Goal: Communication & Community: Answer question/provide support

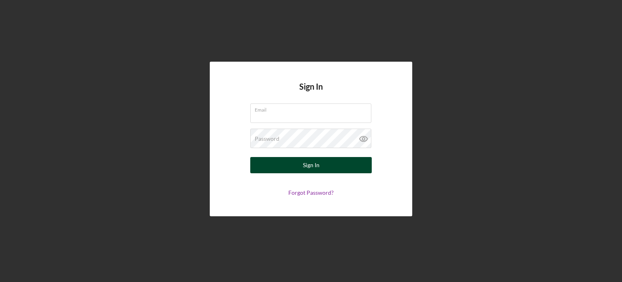
type input "[EMAIL_ADDRESS][DOMAIN_NAME]"
click at [318, 171] on div "Sign In" at bounding box center [311, 165] width 17 height 16
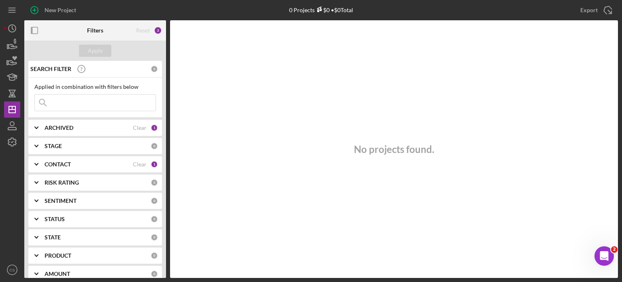
click at [62, 107] on input at bounding box center [95, 102] width 121 height 16
type input "[DEMOGRAPHIC_DATA]"
click at [102, 48] on button "Apply" at bounding box center [95, 51] width 32 height 12
click at [68, 100] on input "[DEMOGRAPHIC_DATA]" at bounding box center [95, 102] width 121 height 16
click at [66, 102] on input "[DEMOGRAPHIC_DATA]" at bounding box center [95, 102] width 121 height 16
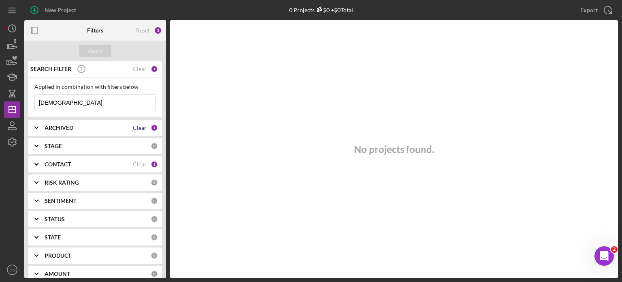
click at [141, 129] on div "Clear" at bounding box center [140, 127] width 14 height 6
click at [132, 160] on div "CONTACT Clear 1" at bounding box center [101, 164] width 113 height 16
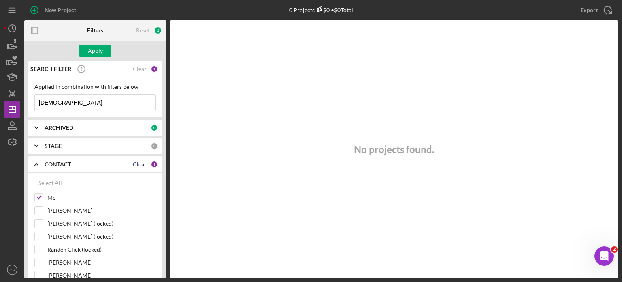
click at [135, 165] on div "Clear" at bounding box center [140, 164] width 14 height 6
checkbox input "false"
click at [135, 165] on div "CONTACT" at bounding box center [98, 164] width 106 height 6
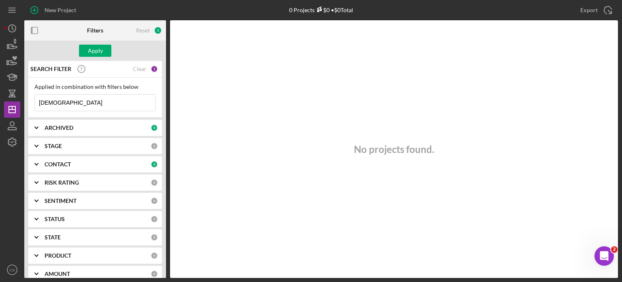
click at [151, 165] on div "0" at bounding box center [154, 163] width 7 height 7
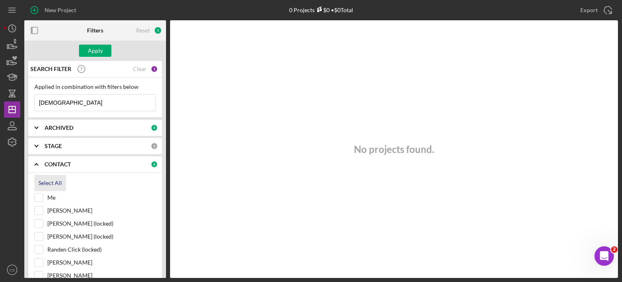
click at [53, 185] on div "Select All" at bounding box center [49, 183] width 23 height 16
checkbox input "true"
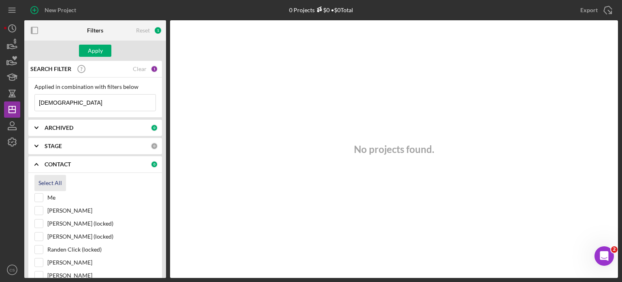
checkbox input "true"
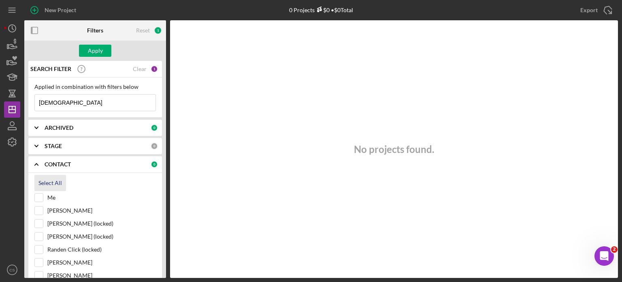
checkbox input "true"
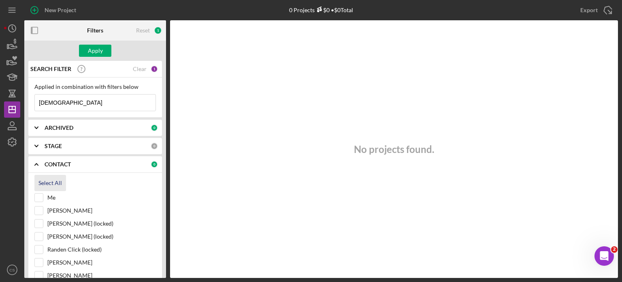
checkbox input "true"
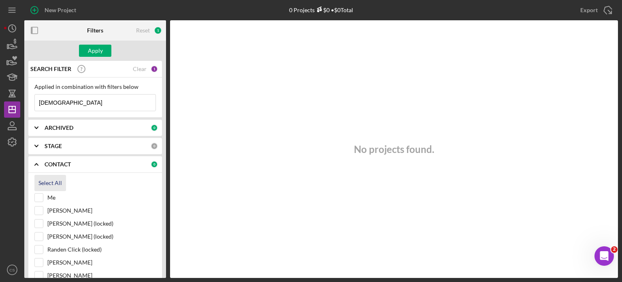
checkbox input "true"
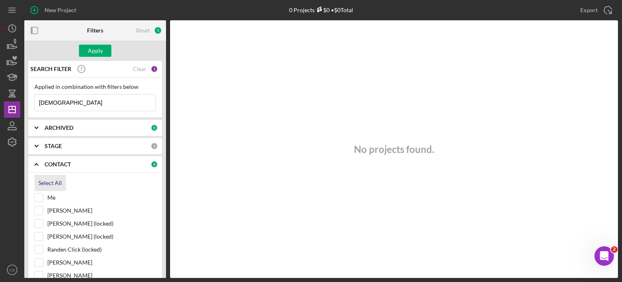
checkbox input "true"
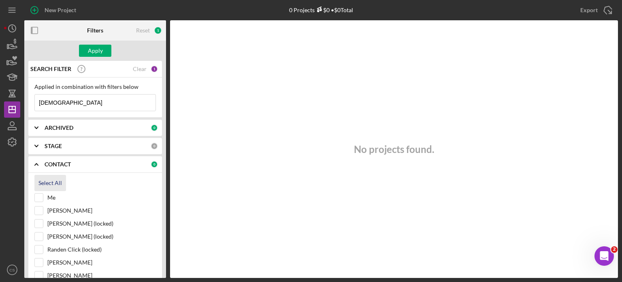
checkbox input "true"
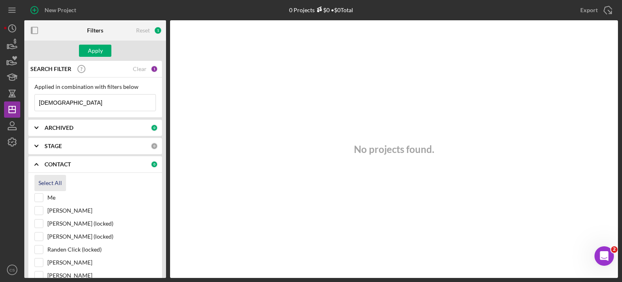
checkbox input "true"
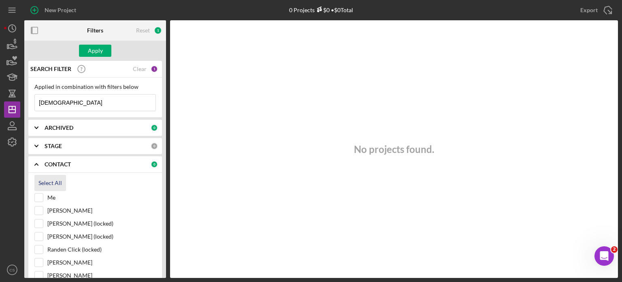
checkbox input "true"
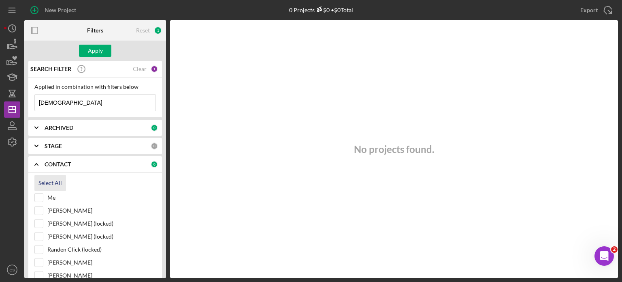
checkbox input "true"
click at [91, 51] on div "Apply" at bounding box center [95, 51] width 15 height 12
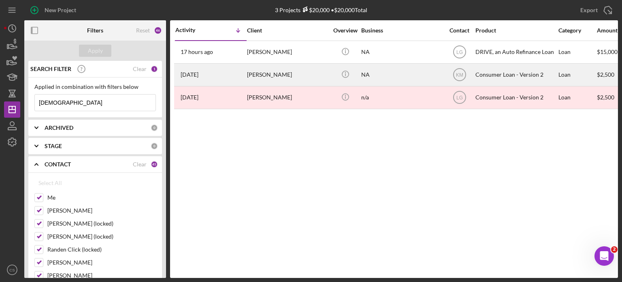
click at [191, 77] on time "[DATE]" at bounding box center [190, 74] width 18 height 6
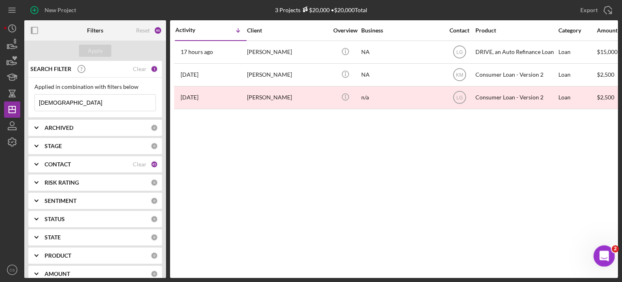
click at [606, 252] on icon "Open Intercom Messenger" at bounding box center [603, 254] width 13 height 13
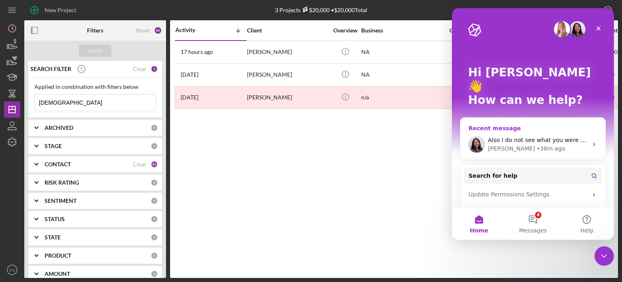
click at [592, 141] on icon "Intercom messenger" at bounding box center [594, 144] width 6 height 6
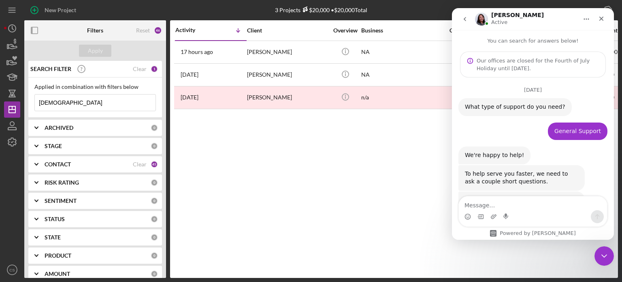
scroll to position [3036, 0]
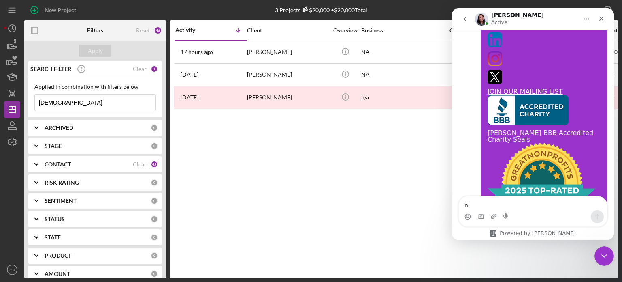
click at [489, 207] on textarea "n" at bounding box center [533, 203] width 148 height 14
type textarea "no need to call, it has been taken care of"
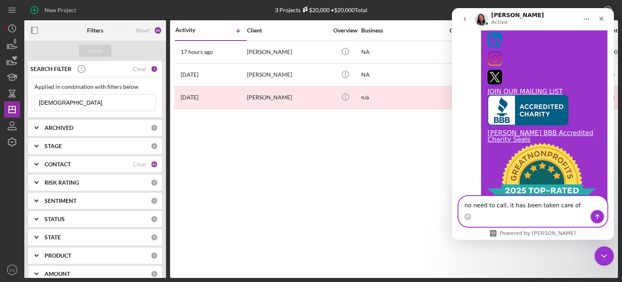
click at [595, 216] on icon "Send a message…" at bounding box center [597, 216] width 6 height 6
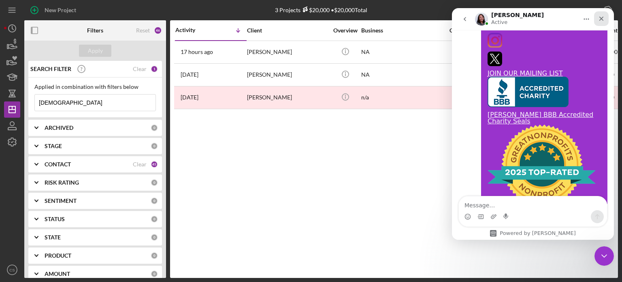
click at [600, 19] on icon "Close" at bounding box center [601, 18] width 6 height 6
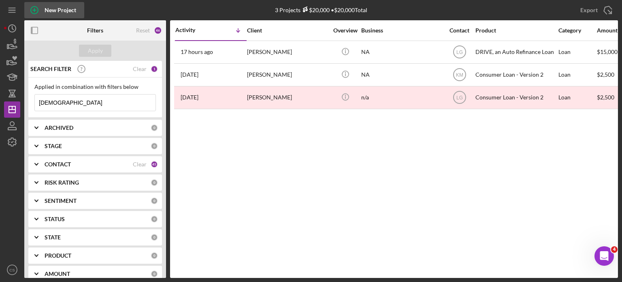
scroll to position [3590, 0]
